Goal: Task Accomplishment & Management: Manage account settings

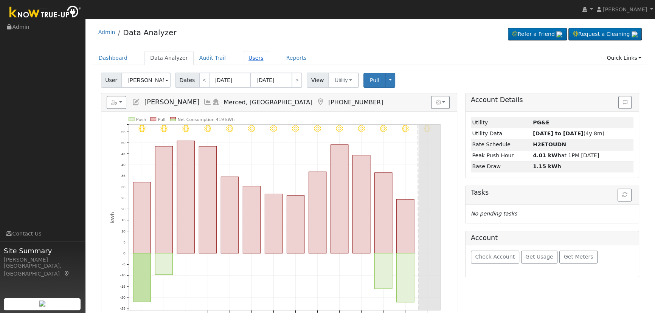
click at [245, 60] on link "Users" at bounding box center [256, 58] width 26 height 14
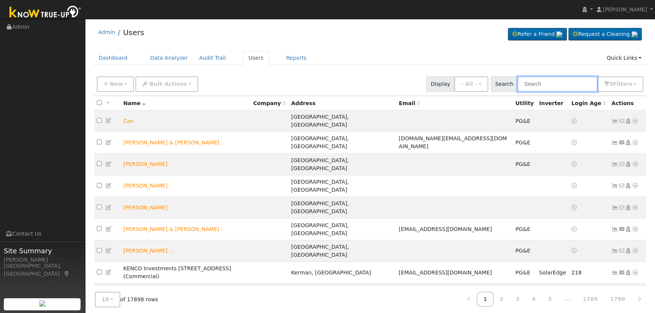
click at [556, 87] on input "text" at bounding box center [558, 84] width 80 height 16
type input "fetterman"
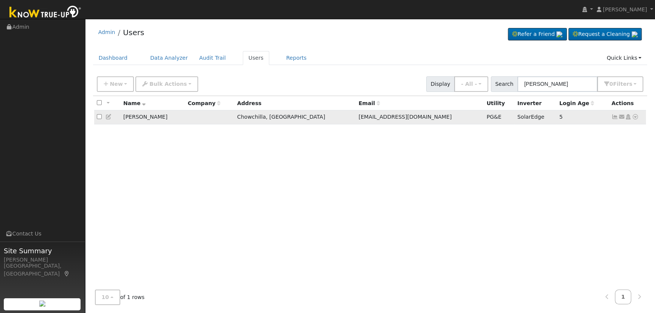
click at [613, 117] on icon at bounding box center [615, 116] width 7 height 5
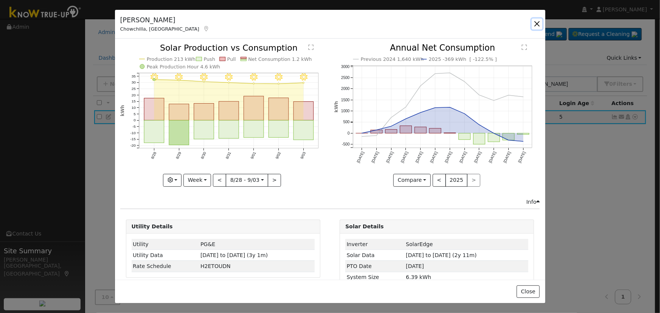
click at [535, 22] on button "button" at bounding box center [537, 24] width 11 height 11
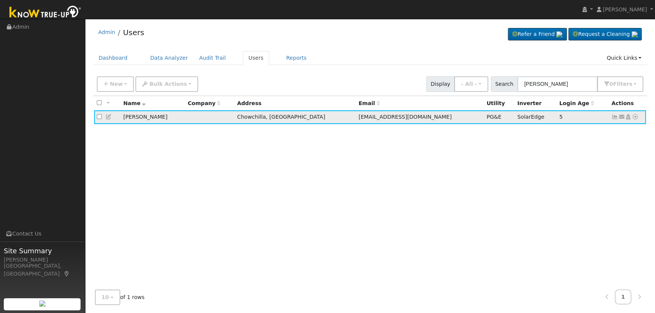
click at [636, 115] on icon at bounding box center [635, 116] width 7 height 5
drag, startPoint x: 619, startPoint y: 131, endPoint x: 613, endPoint y: 135, distance: 6.8
click at [618, 131] on link "Data Analyzer" at bounding box center [611, 130] width 55 height 11
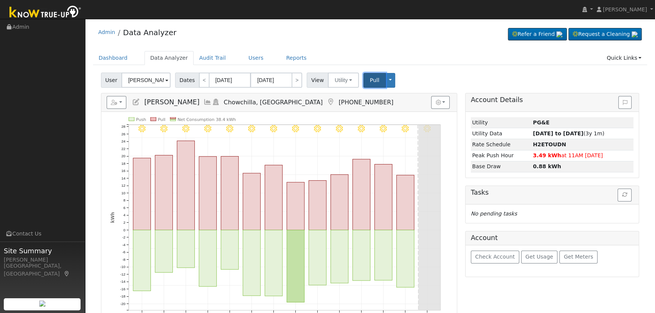
click at [371, 79] on span "Pull" at bounding box center [374, 80] width 9 height 6
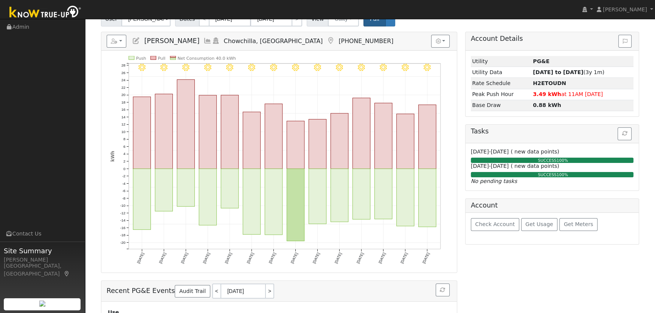
scroll to position [69, 0]
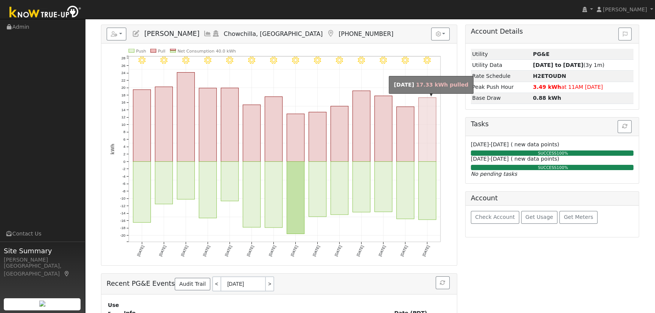
click at [427, 157] on rect "onclick=""" at bounding box center [427, 130] width 17 height 64
type input "[DATE]"
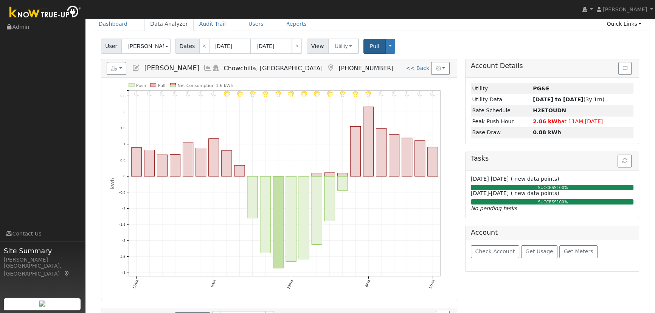
scroll to position [0, 0]
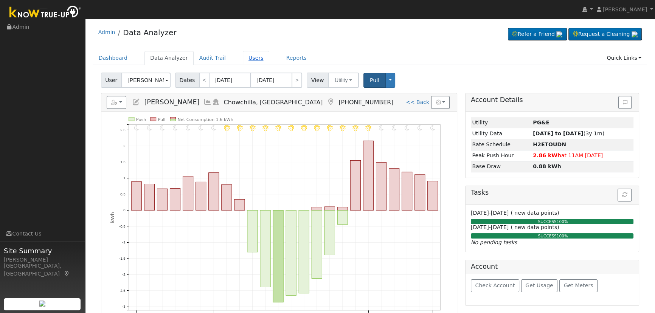
click at [243, 59] on link "Users" at bounding box center [256, 58] width 26 height 14
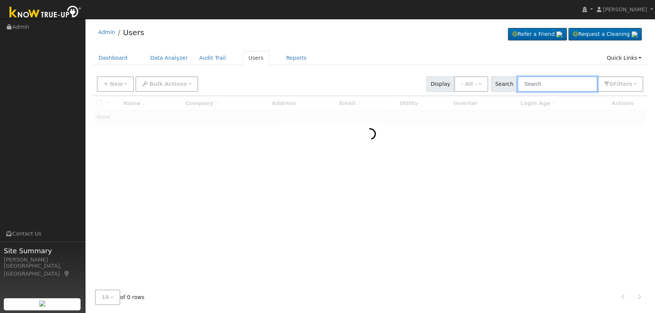
click at [533, 87] on input "text" at bounding box center [558, 84] width 80 height 16
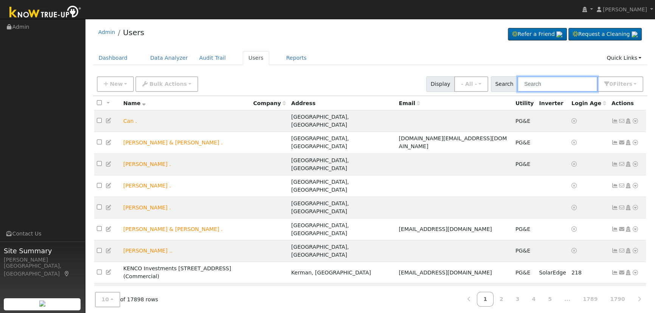
paste input "McCurry"
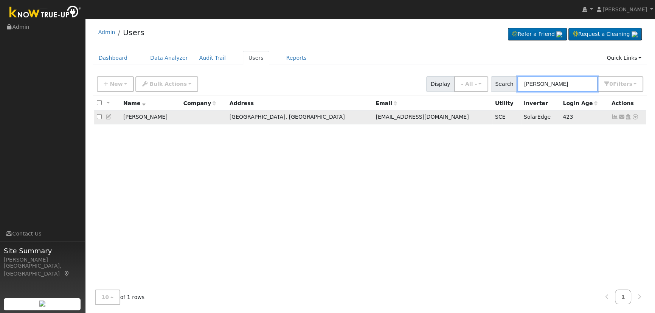
type input "McCurry"
click at [612, 117] on icon at bounding box center [615, 116] width 7 height 5
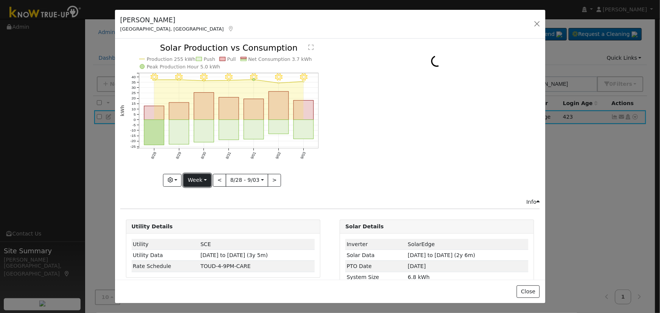
click at [201, 177] on button "Week" at bounding box center [198, 180] width 28 height 13
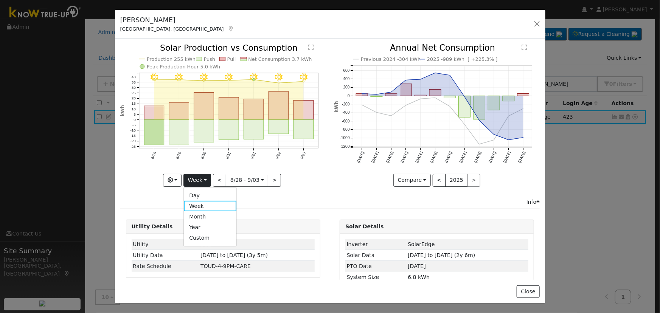
click at [207, 225] on link "Year" at bounding box center [210, 227] width 53 height 11
type input "2024-09-01"
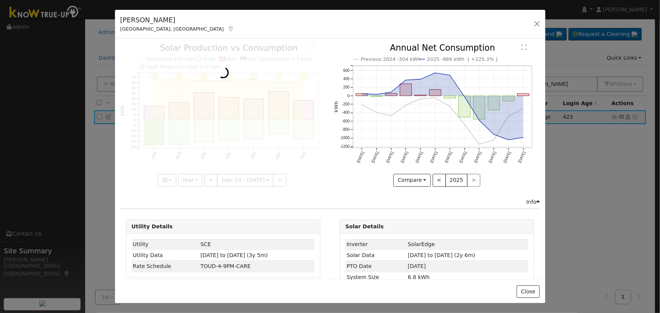
click at [171, 178] on div at bounding box center [223, 115] width 206 height 143
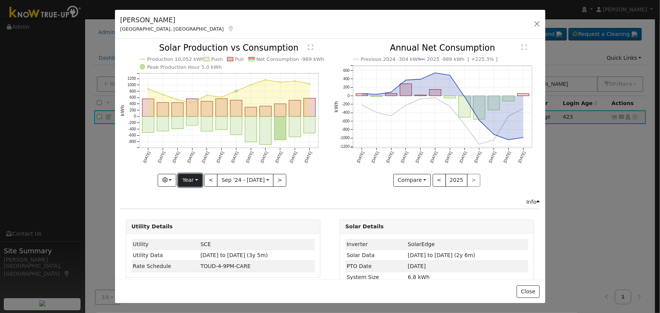
drag, startPoint x: 194, startPoint y: 178, endPoint x: 195, endPoint y: 184, distance: 6.5
click at [194, 177] on button "Year" at bounding box center [190, 180] width 24 height 13
click at [202, 237] on link "Custom" at bounding box center [205, 238] width 53 height 11
click at [220, 180] on body "Jasmine Green Jasmine Green Profile My Company Help Center Terms Of Service See…" at bounding box center [330, 167] width 660 height 296
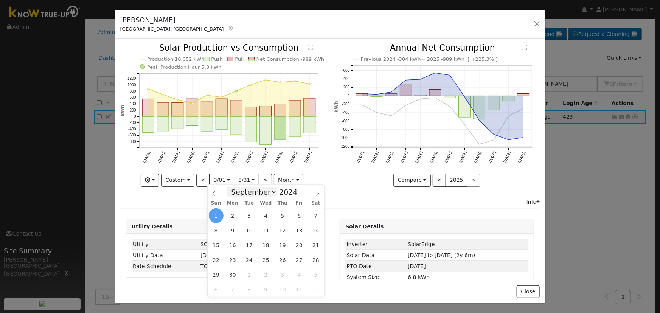
click at [265, 193] on select "January February March April May June July August September October November De…" at bounding box center [252, 192] width 50 height 9
select select "4"
click at [234, 188] on select "January February March April May June July August September October November De…" at bounding box center [252, 192] width 50 height 9
click at [303, 230] on span "10" at bounding box center [299, 230] width 15 height 15
type input "2024-05-10"
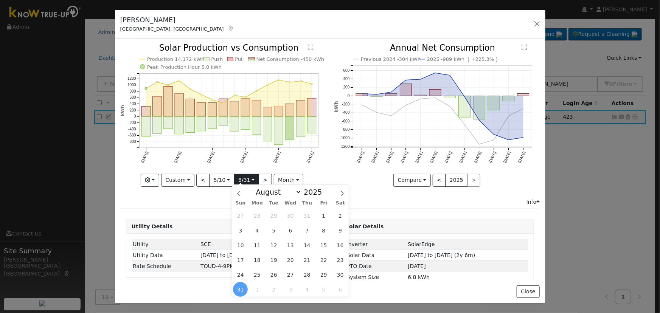
click at [244, 176] on input "2025-08-31" at bounding box center [247, 180] width 24 height 12
click at [286, 191] on select "January February March April May June July August September October November De…" at bounding box center [277, 192] width 50 height 9
select select "4"
click at [258, 188] on select "January February March April May June July August September October November De…" at bounding box center [277, 192] width 50 height 9
click at [338, 231] on span "10" at bounding box center [340, 230] width 15 height 15
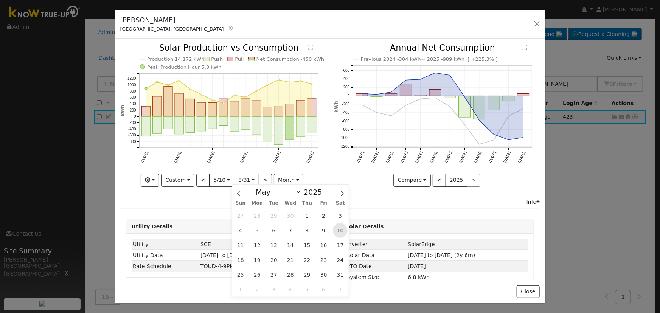
type input "2025-05-10"
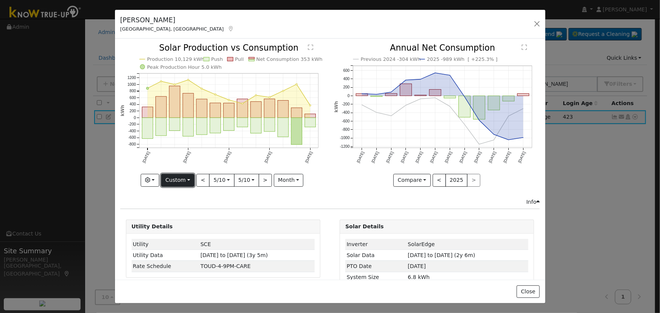
click at [178, 179] on button "Custom" at bounding box center [178, 180] width 34 height 13
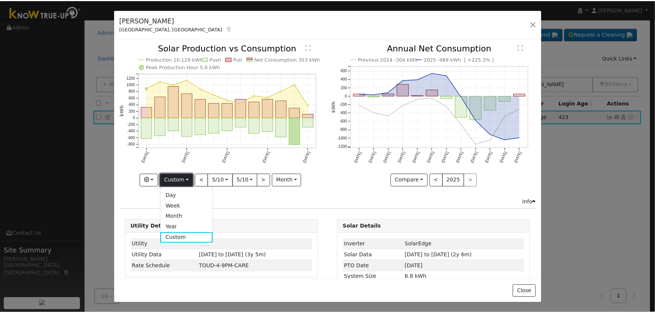
scroll to position [0, 0]
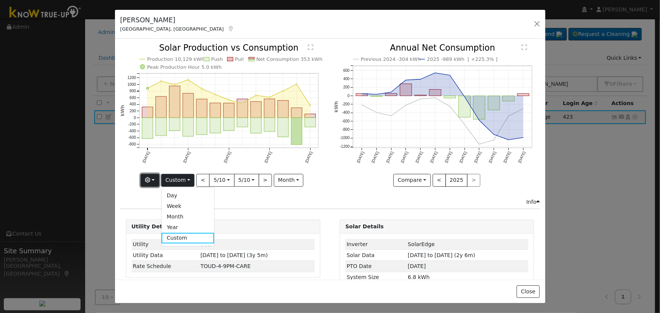
click at [157, 174] on button "button" at bounding box center [150, 180] width 19 height 13
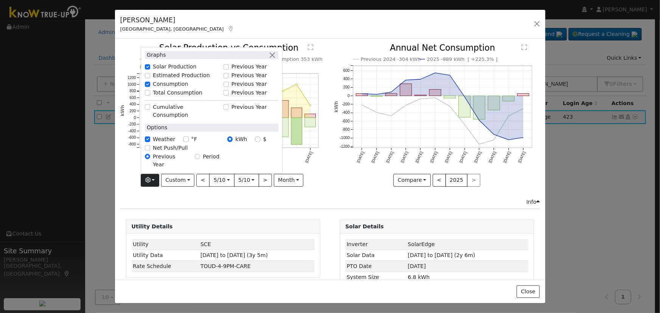
click at [146, 98] on div "Total Consumption" at bounding box center [182, 93] width 83 height 9
click at [150, 95] on input "Total Consumption" at bounding box center [147, 92] width 5 height 5
checkbox input "true"
click at [273, 64] on div "Graphs Solar Production Previous Year Estimated Production Previous Year Consum…" at bounding box center [212, 110] width 142 height 126
click at [273, 59] on button "button" at bounding box center [273, 55] width 8 height 8
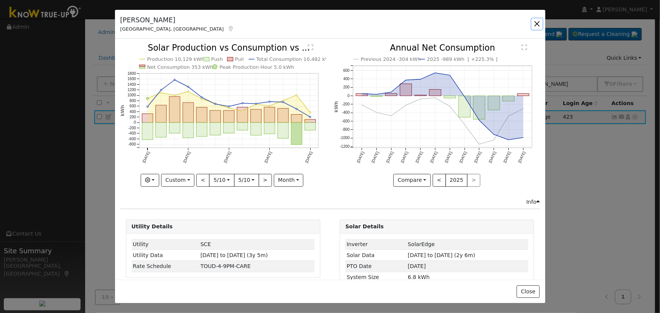
click at [534, 22] on button "button" at bounding box center [537, 24] width 11 height 11
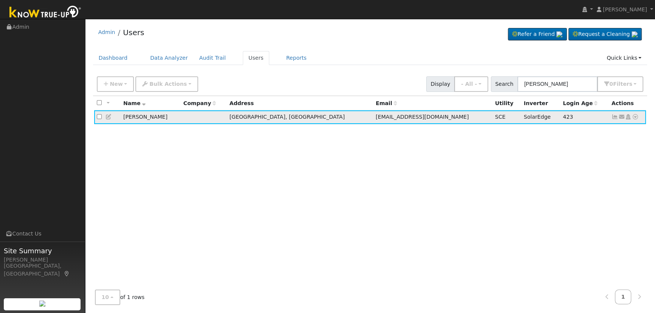
click at [622, 116] on icon at bounding box center [622, 116] width 7 height 5
click at [0, 0] on link "Access Link (Password Reset)" at bounding box center [0, 0] width 0 height 0
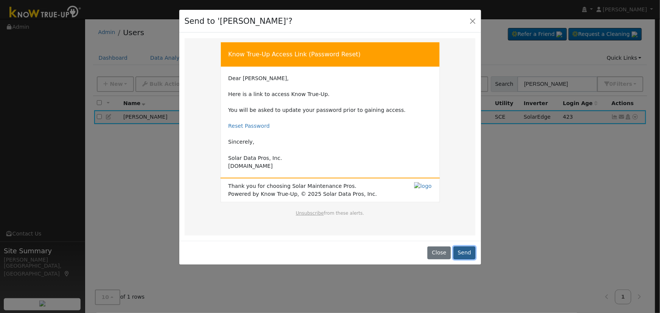
click at [466, 250] on button "Send" at bounding box center [465, 253] width 22 height 13
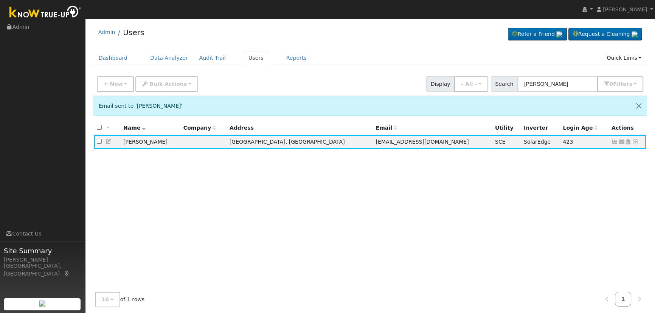
click at [109, 140] on icon at bounding box center [109, 141] width 7 height 5
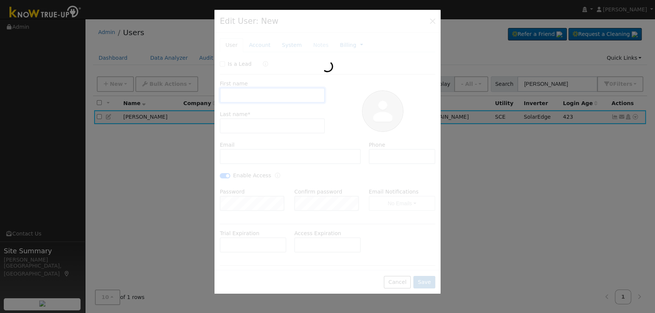
type input "05/11/2028"
type input "Lisa"
type input "McCurry"
type input "lisamccurry4305@gmail.com"
type input "(559) 836-4305"
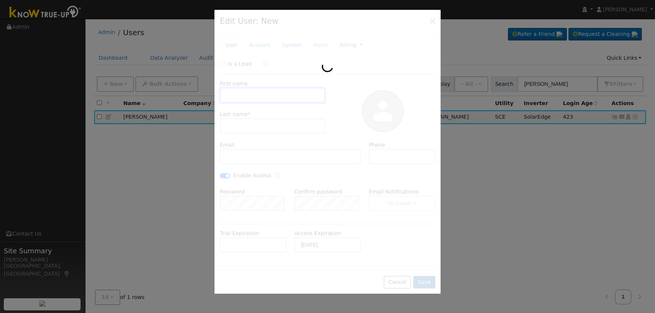
checkbox input "true"
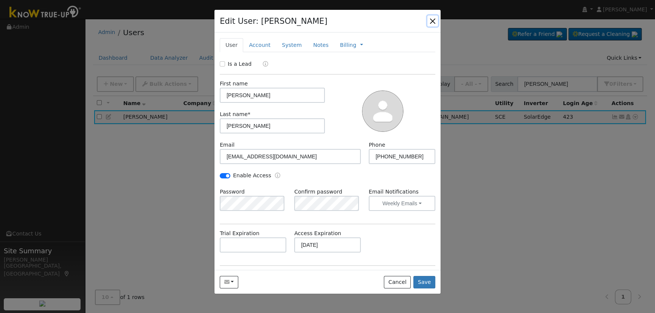
click at [432, 21] on button "button" at bounding box center [433, 21] width 11 height 11
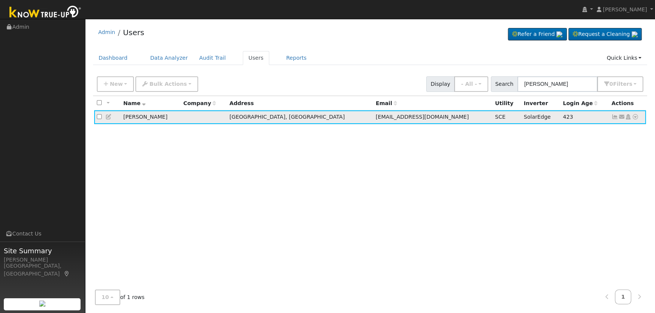
click at [621, 115] on icon at bounding box center [622, 116] width 7 height 5
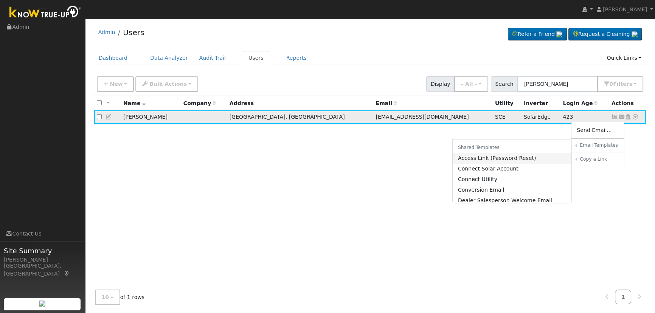
click at [512, 159] on link "Access Link (Password Reset)" at bounding box center [512, 158] width 119 height 11
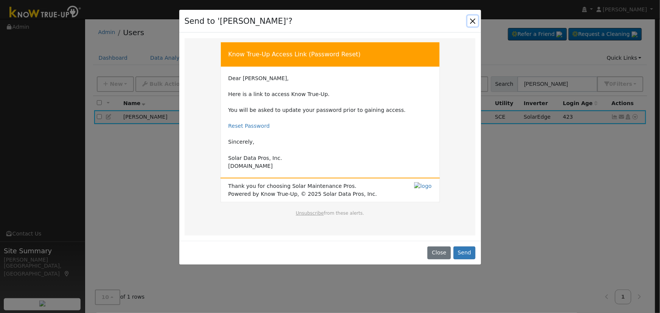
click at [470, 19] on button "Close" at bounding box center [473, 21] width 11 height 11
